Goal: Transaction & Acquisition: Purchase product/service

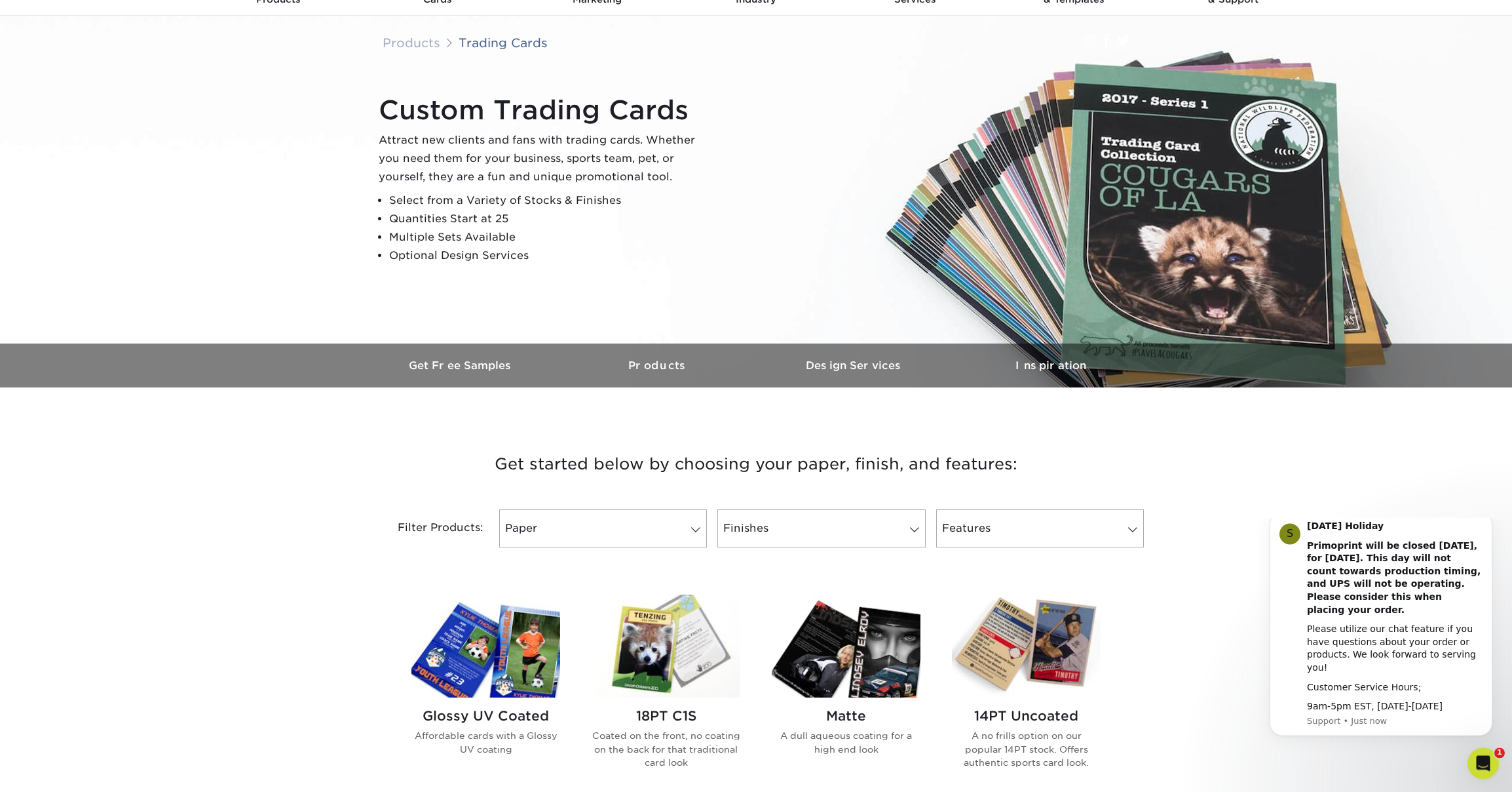
scroll to position [67, 0]
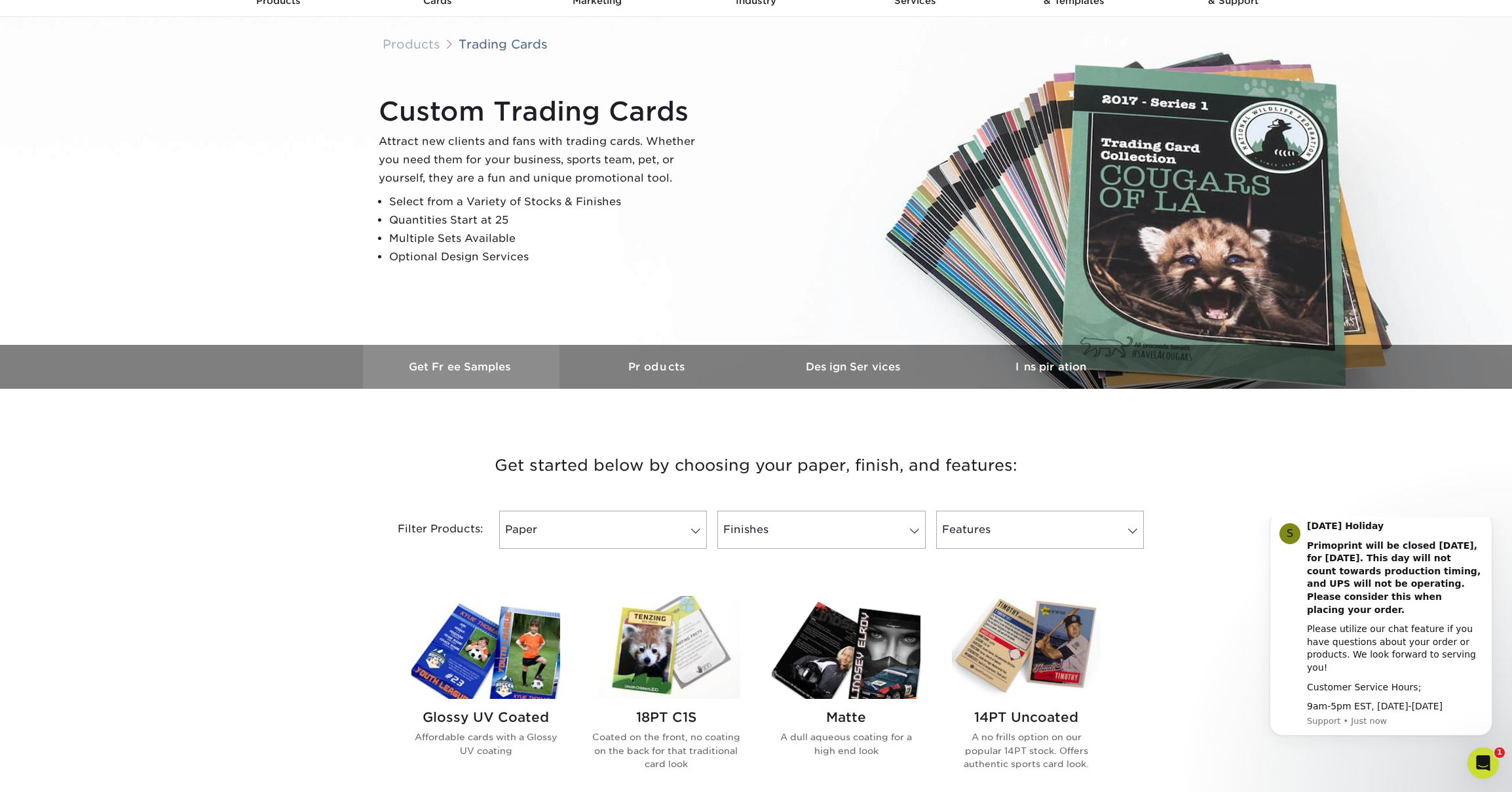
click at [497, 367] on h3 "Get Free Samples" at bounding box center [462, 367] width 197 height 13
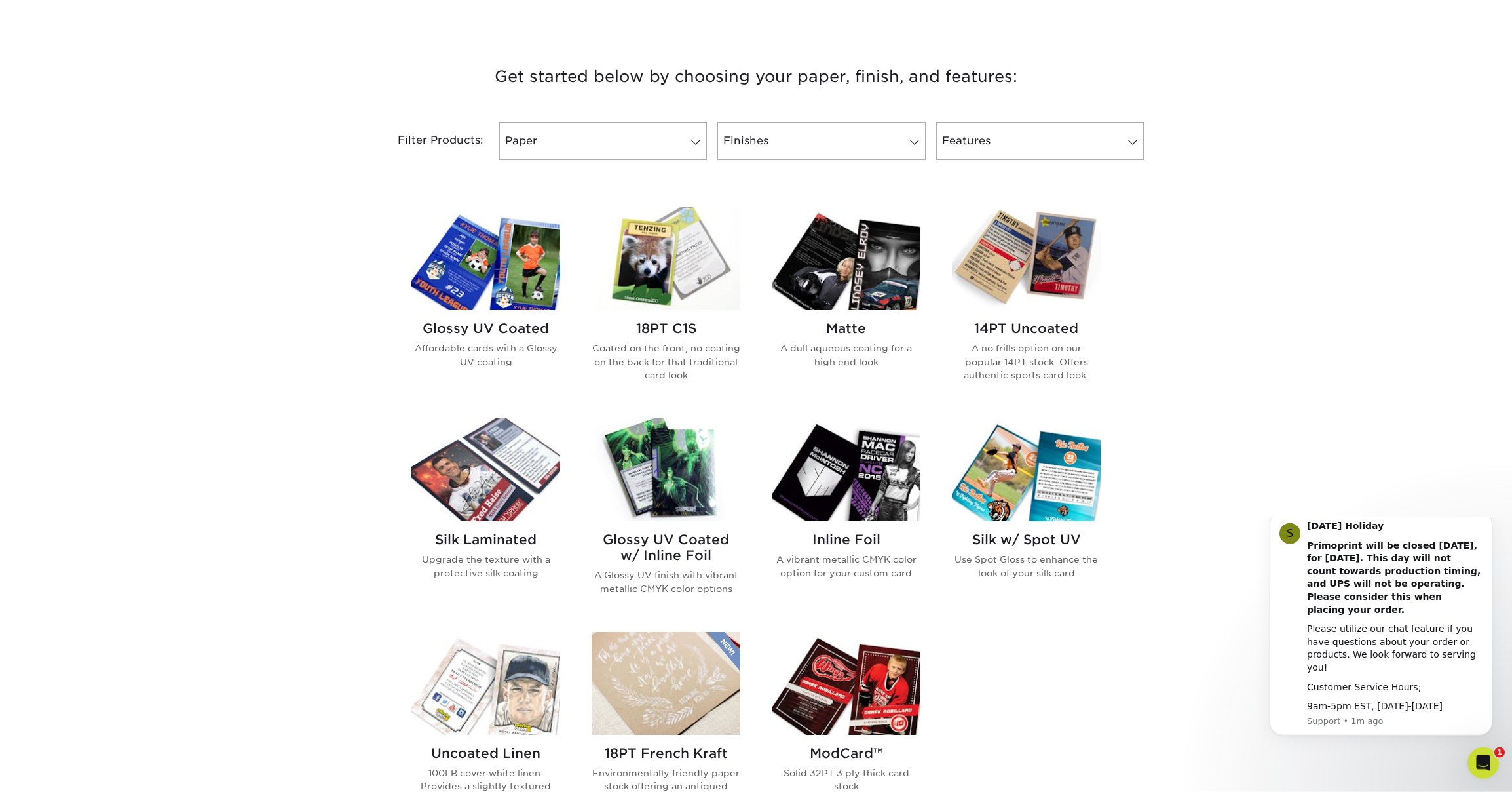
scroll to position [468, 0]
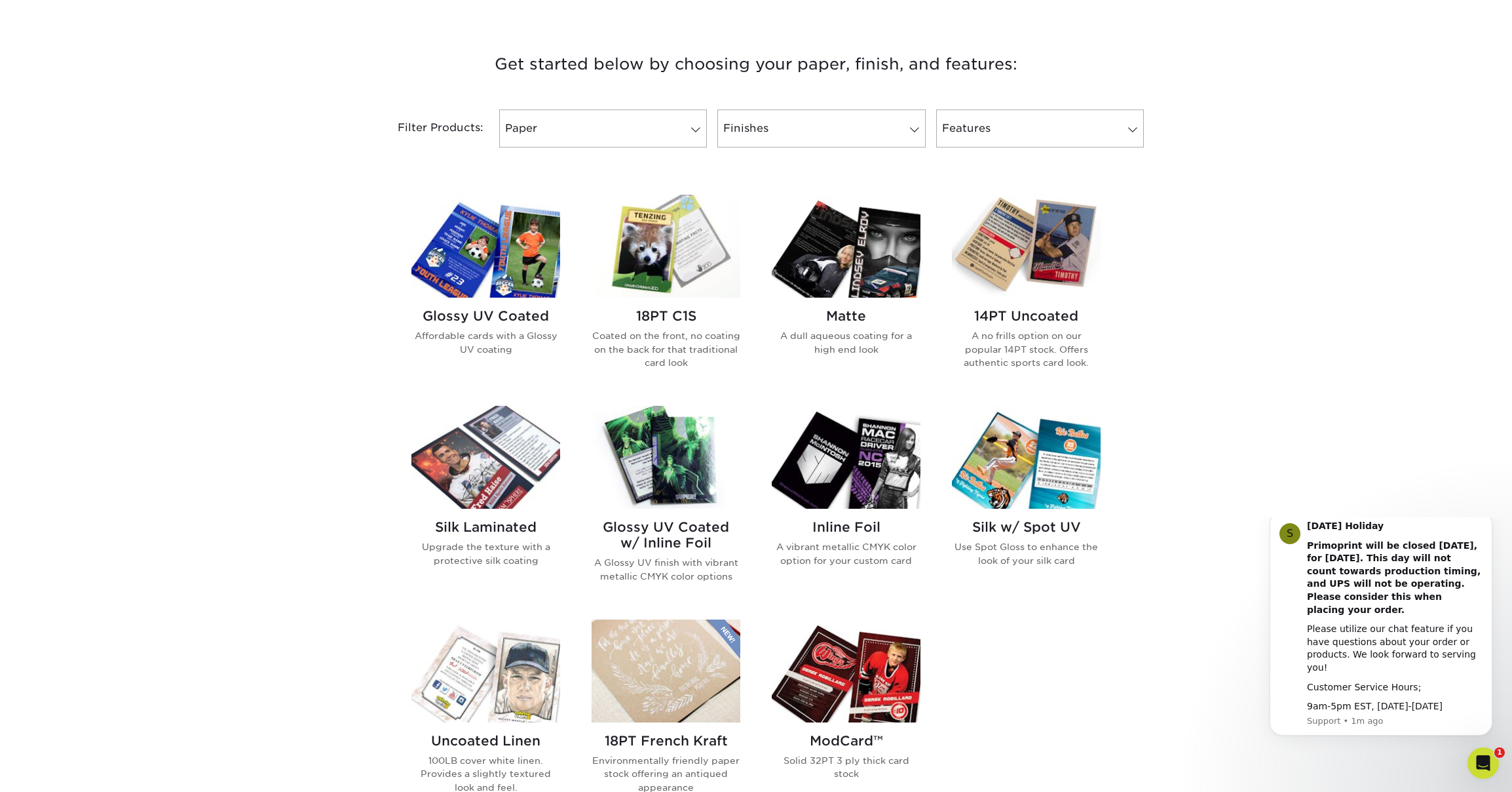
click at [651, 318] on h2 "18PT C1S" at bounding box center [666, 316] width 149 height 16
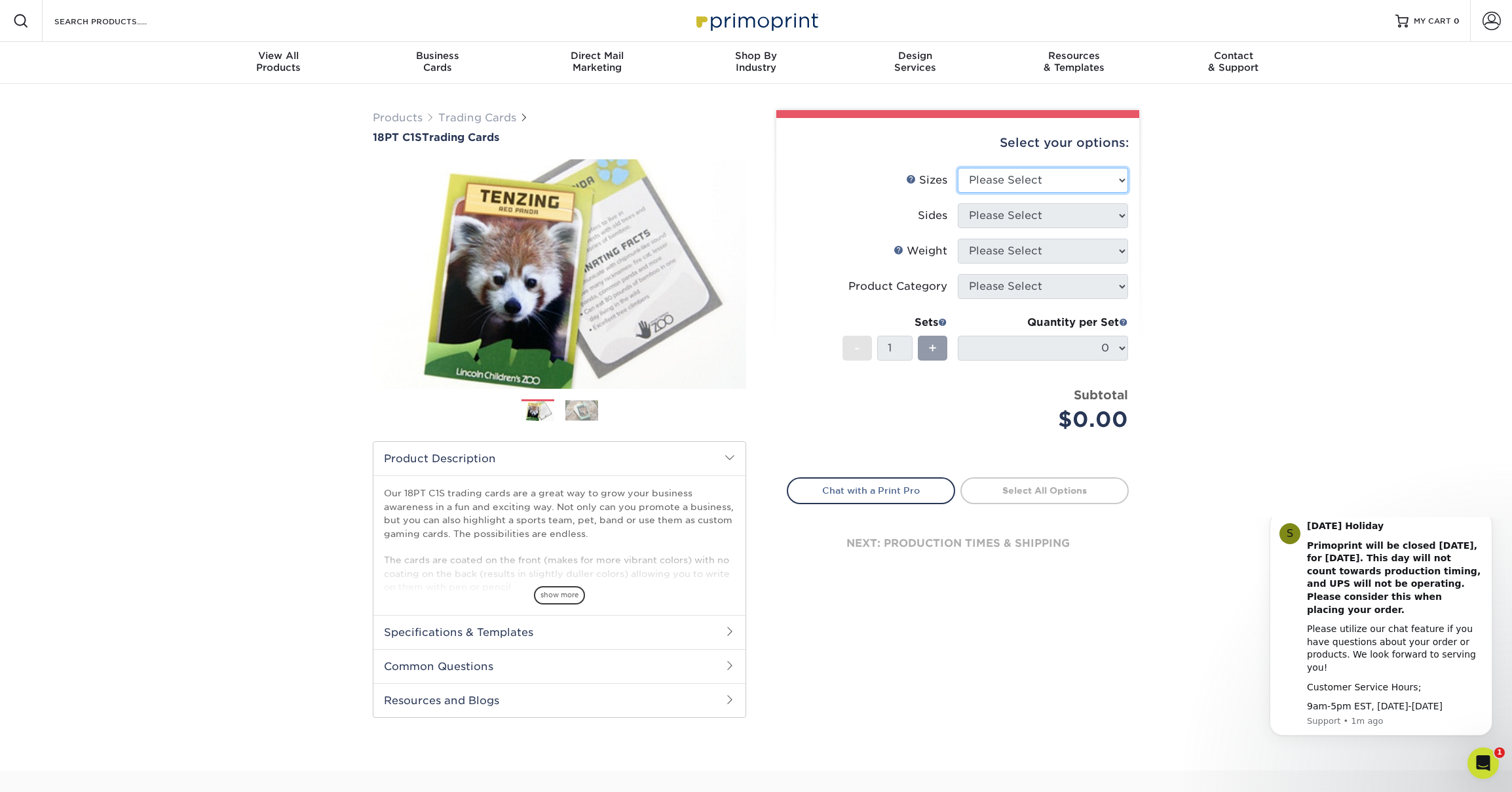
click at [958, 168] on select "Please Select 2.5" x 3.5"" at bounding box center [1043, 180] width 171 height 25
select select "2.50x3.50"
click option "2.5" x 3.5"" at bounding box center [0, 0] width 0 height 0
click at [958, 203] on select "Please Select Print Both Sides Print Front Only" at bounding box center [1043, 215] width 171 height 25
select select "13abbda7-1d64-4f25-8bb2-c179b224825d"
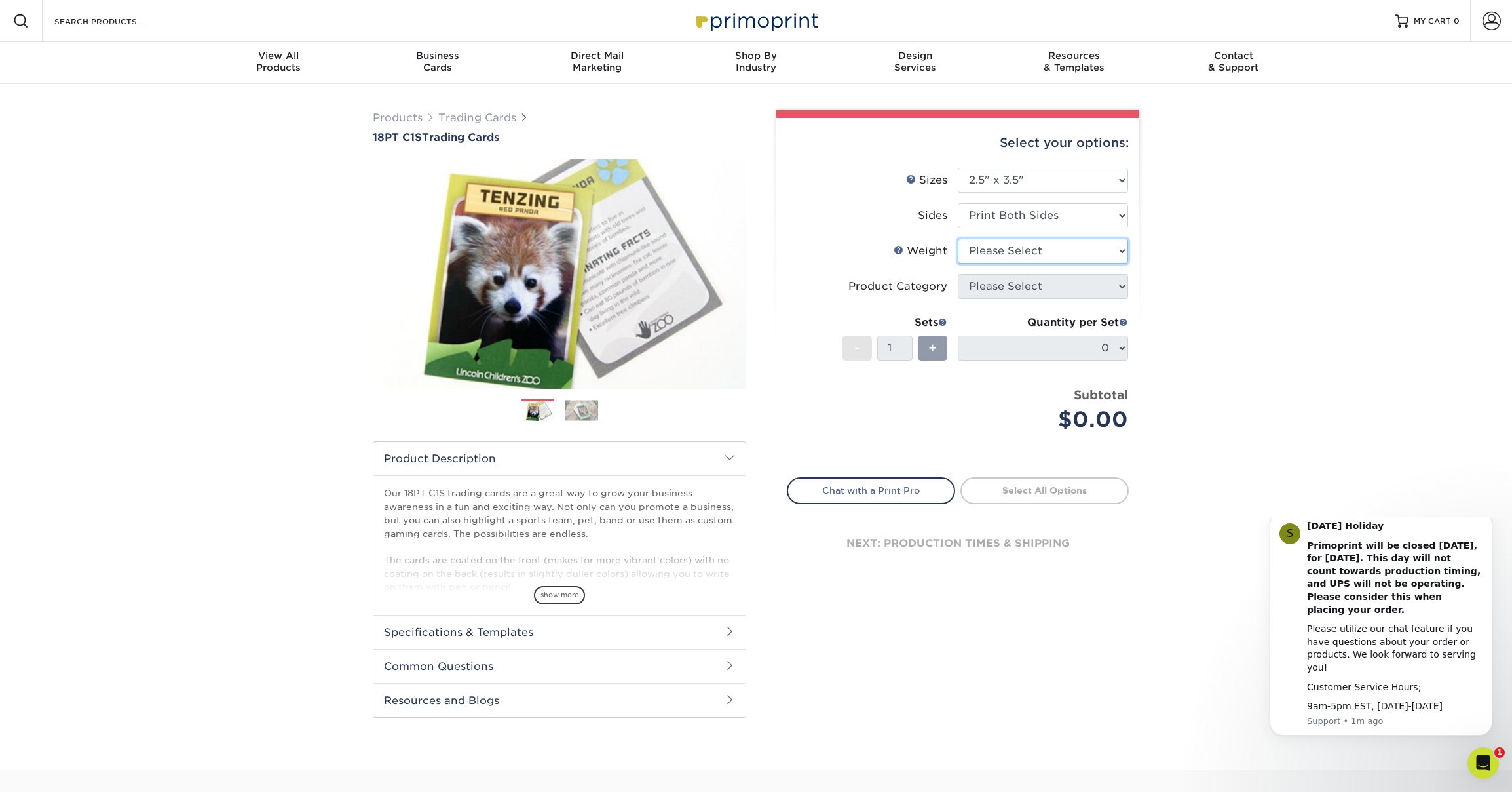
click at [958, 238] on select "Please Select 18PT C1S" at bounding box center [1043, 251] width 171 height 25
select select "18PTC1S"
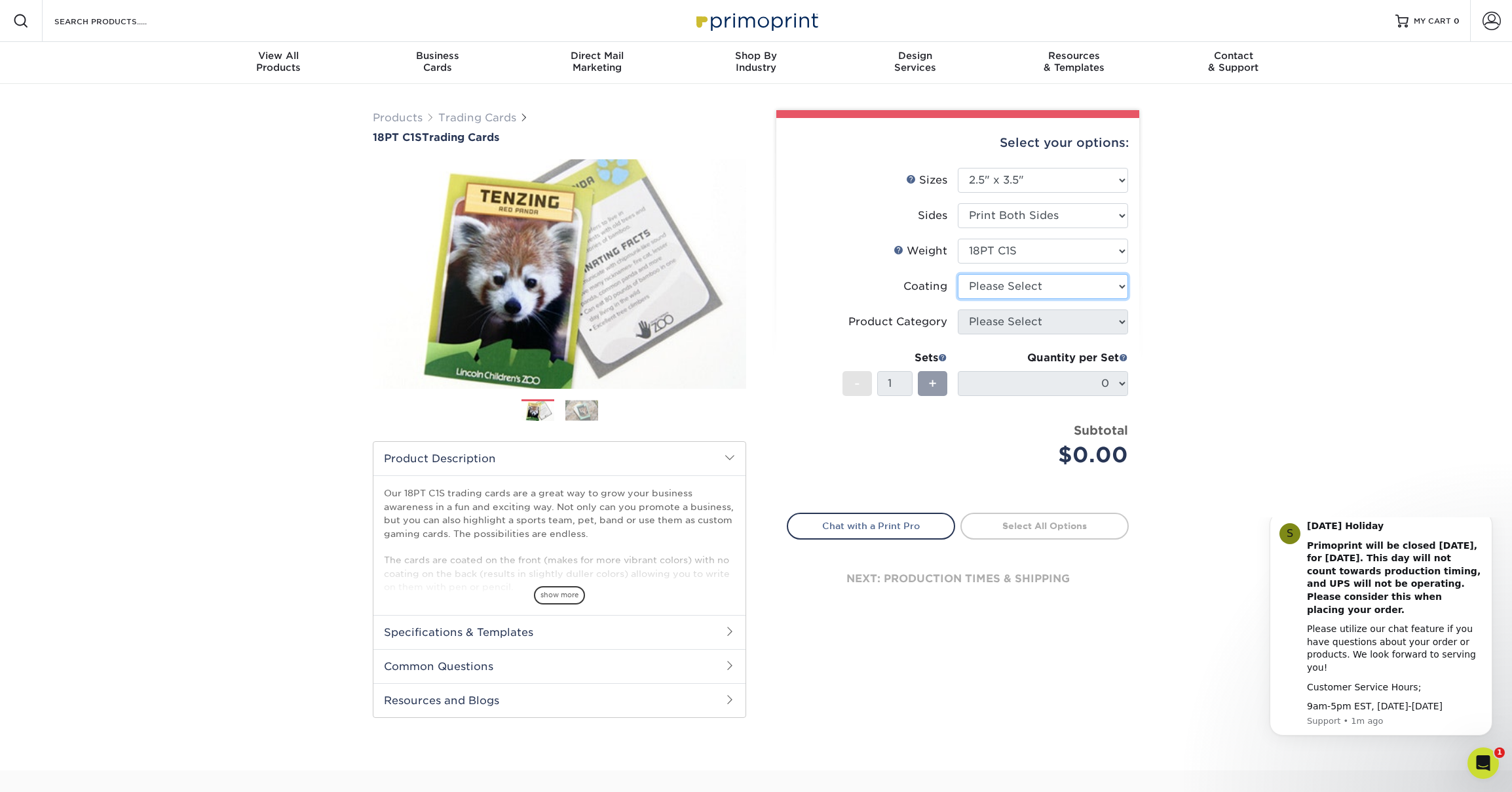
click at [958, 274] on select at bounding box center [1043, 286] width 171 height 25
click at [1236, 320] on div "Products Trading Cards 18PT C1S Trading Cards Previous Next show more" at bounding box center [756, 427] width 1512 height 687
click at [1124, 358] on span at bounding box center [1124, 357] width 9 height 9
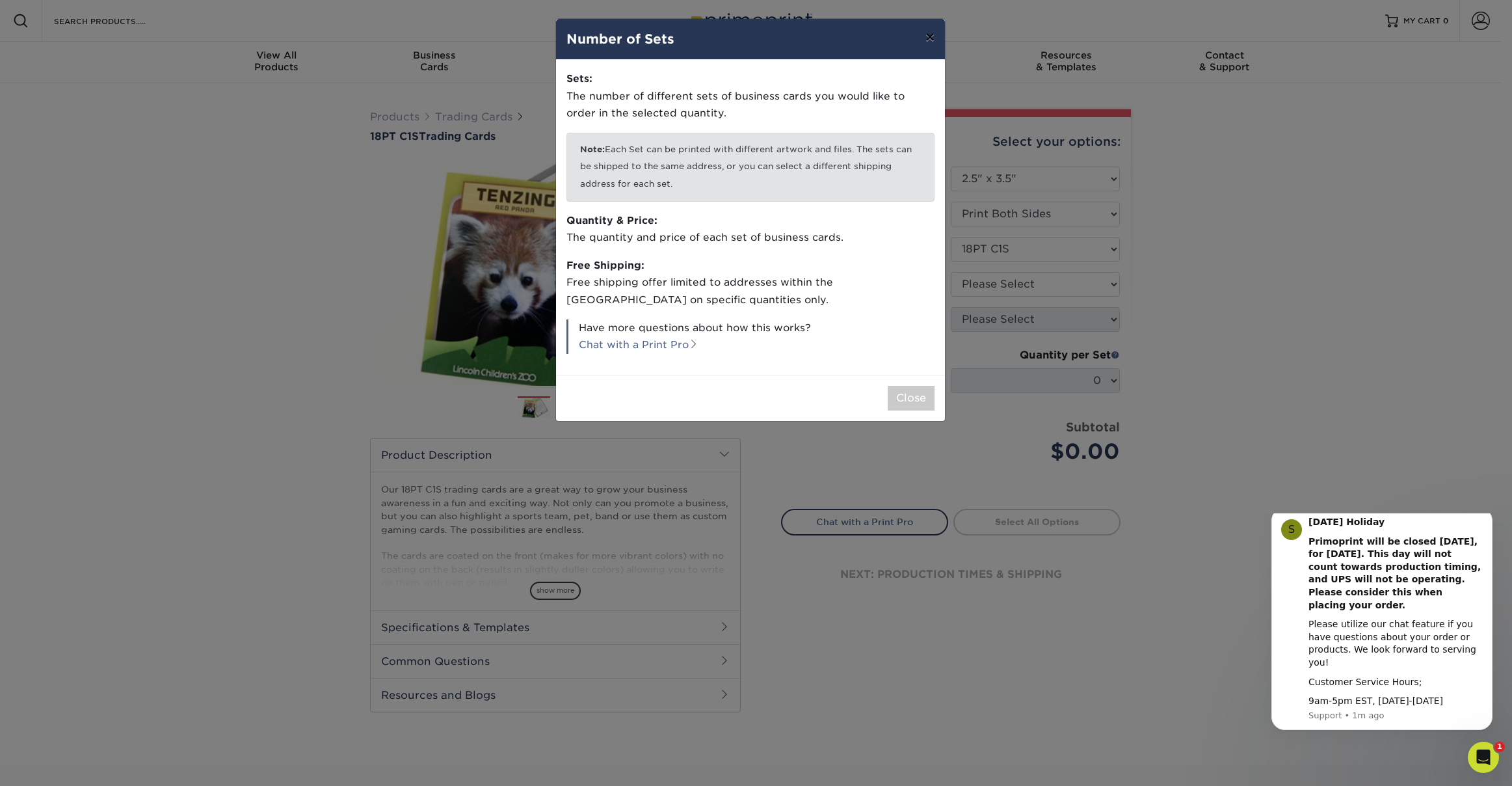
click at [930, 40] on button "×" at bounding box center [930, 37] width 30 height 37
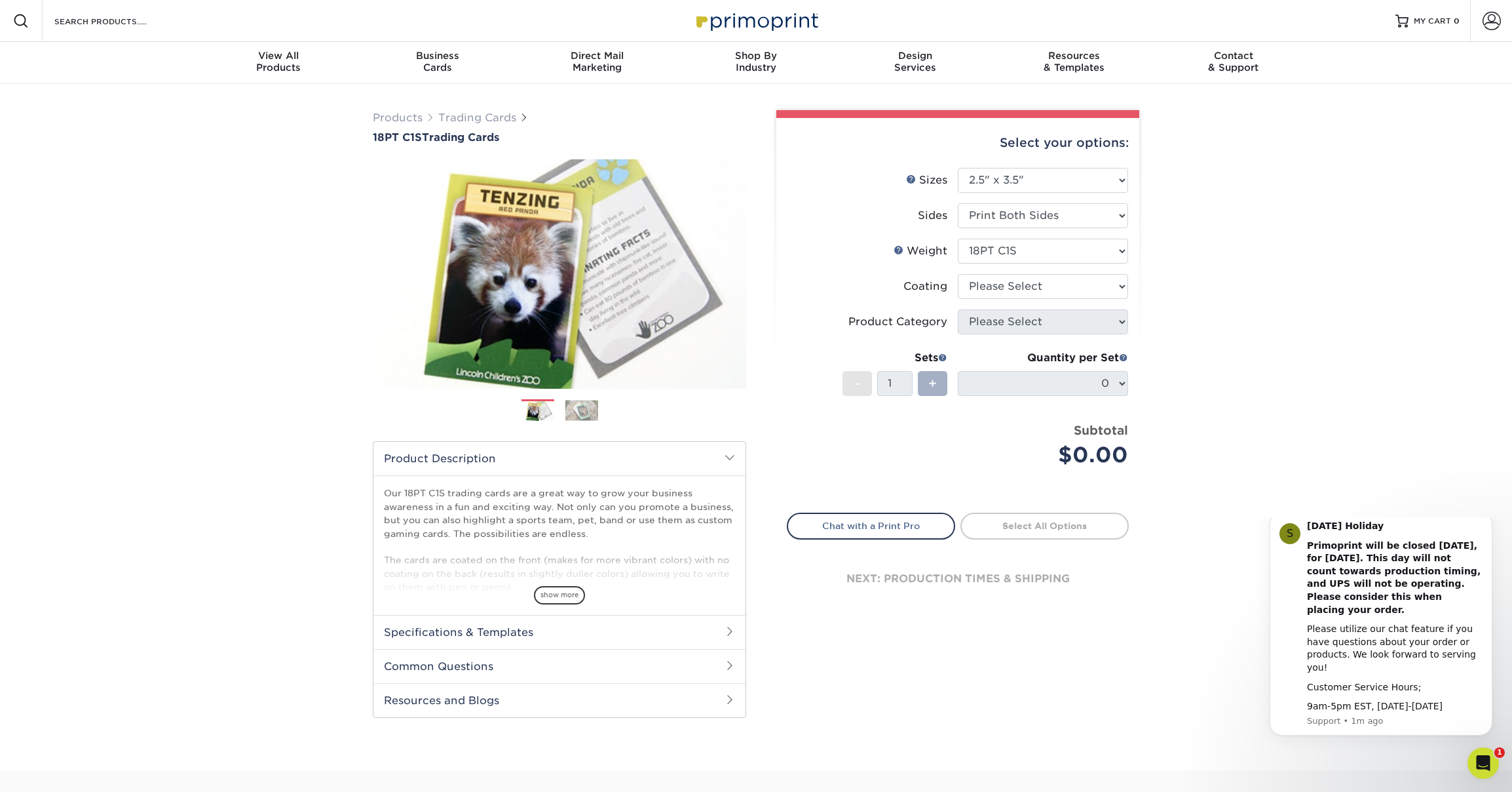
click at [923, 386] on div "+" at bounding box center [933, 384] width 30 height 25
click at [958, 274] on select at bounding box center [1043, 286] width 171 height 25
select select "1e8116af-acfc-44b1-83dc-8181aa338834"
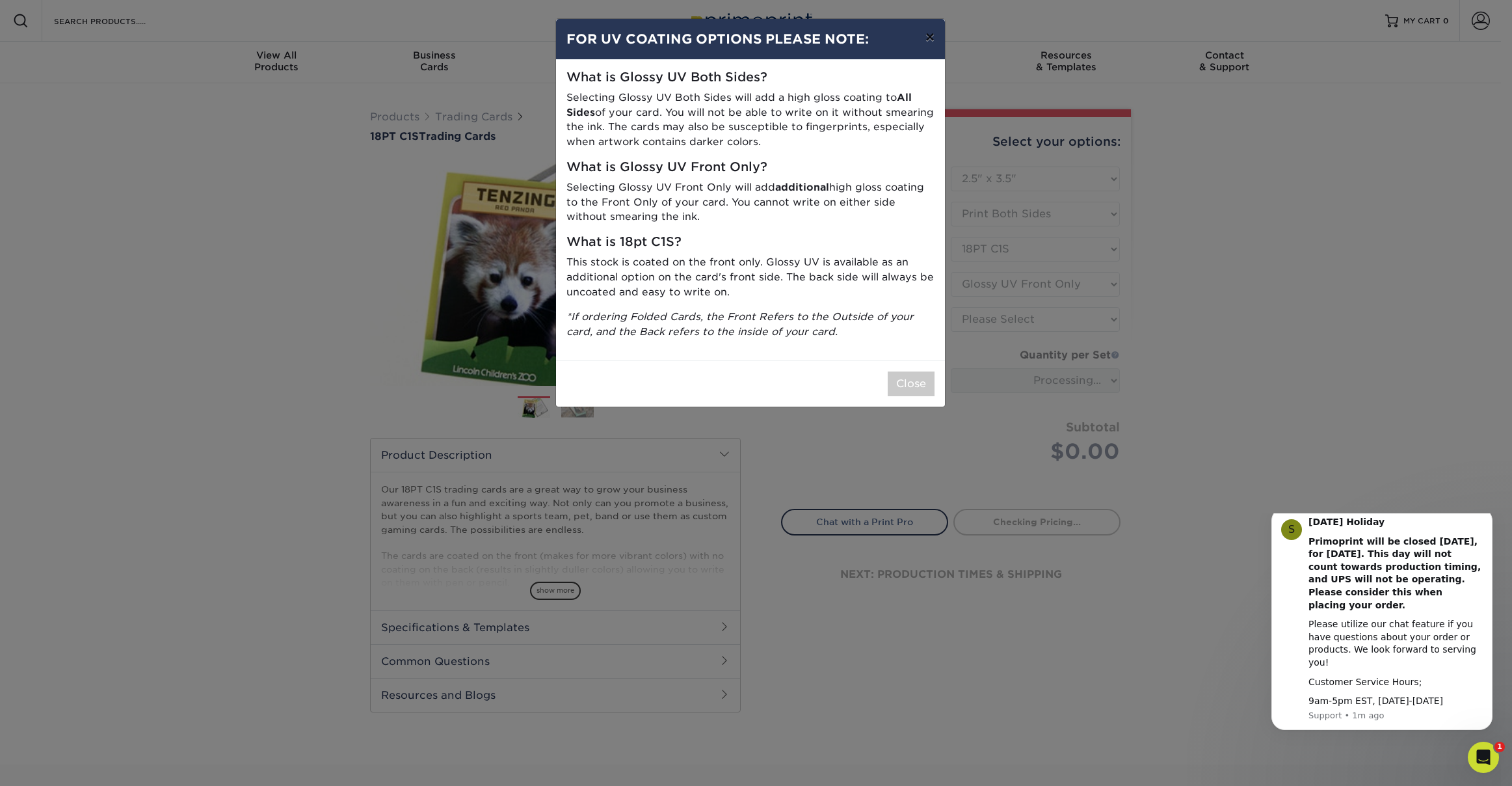
click at [933, 38] on button "×" at bounding box center [930, 37] width 30 height 37
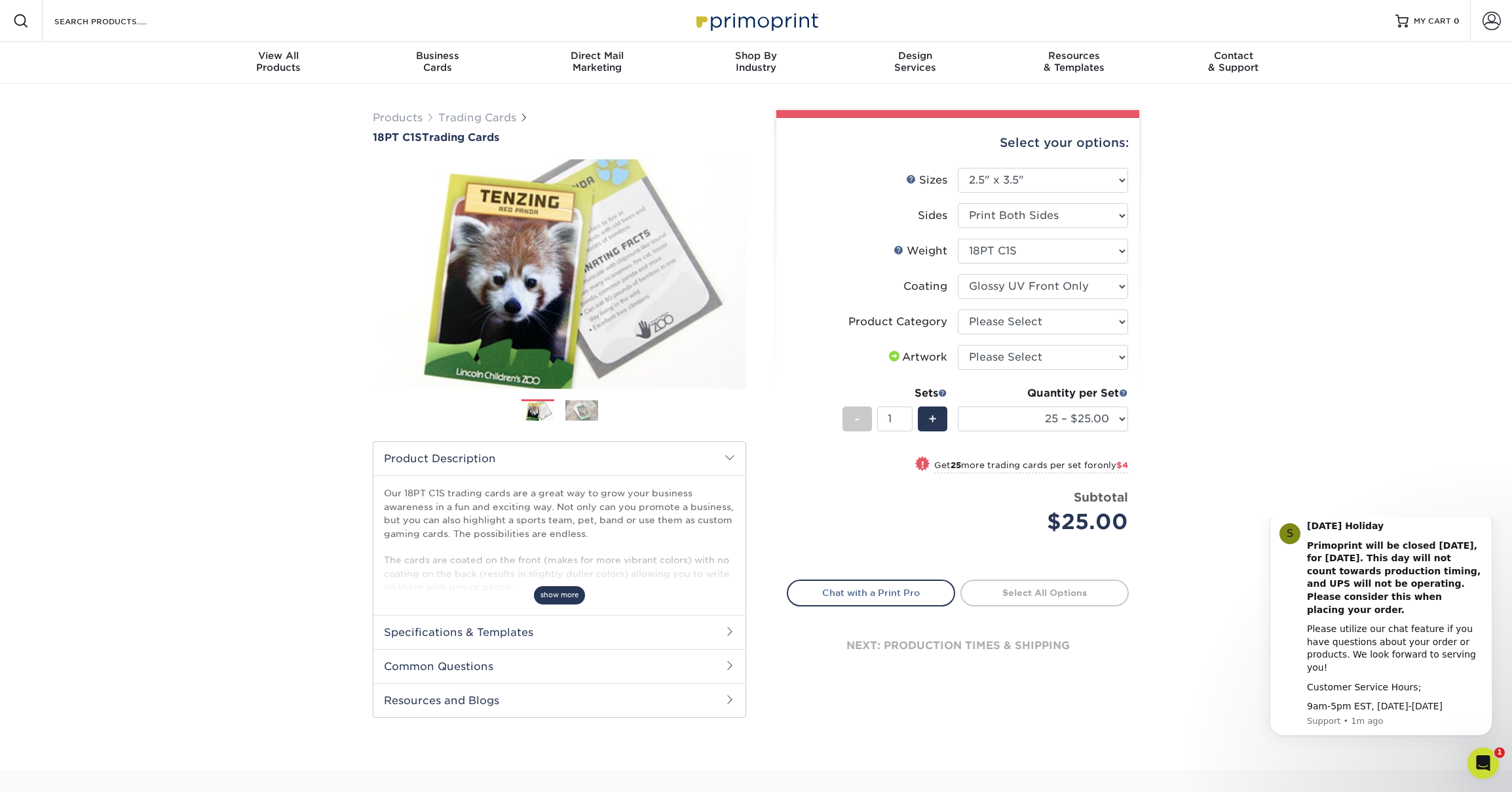
click at [561, 599] on span "show more" at bounding box center [559, 595] width 51 height 18
